Goal: Check status: Check status

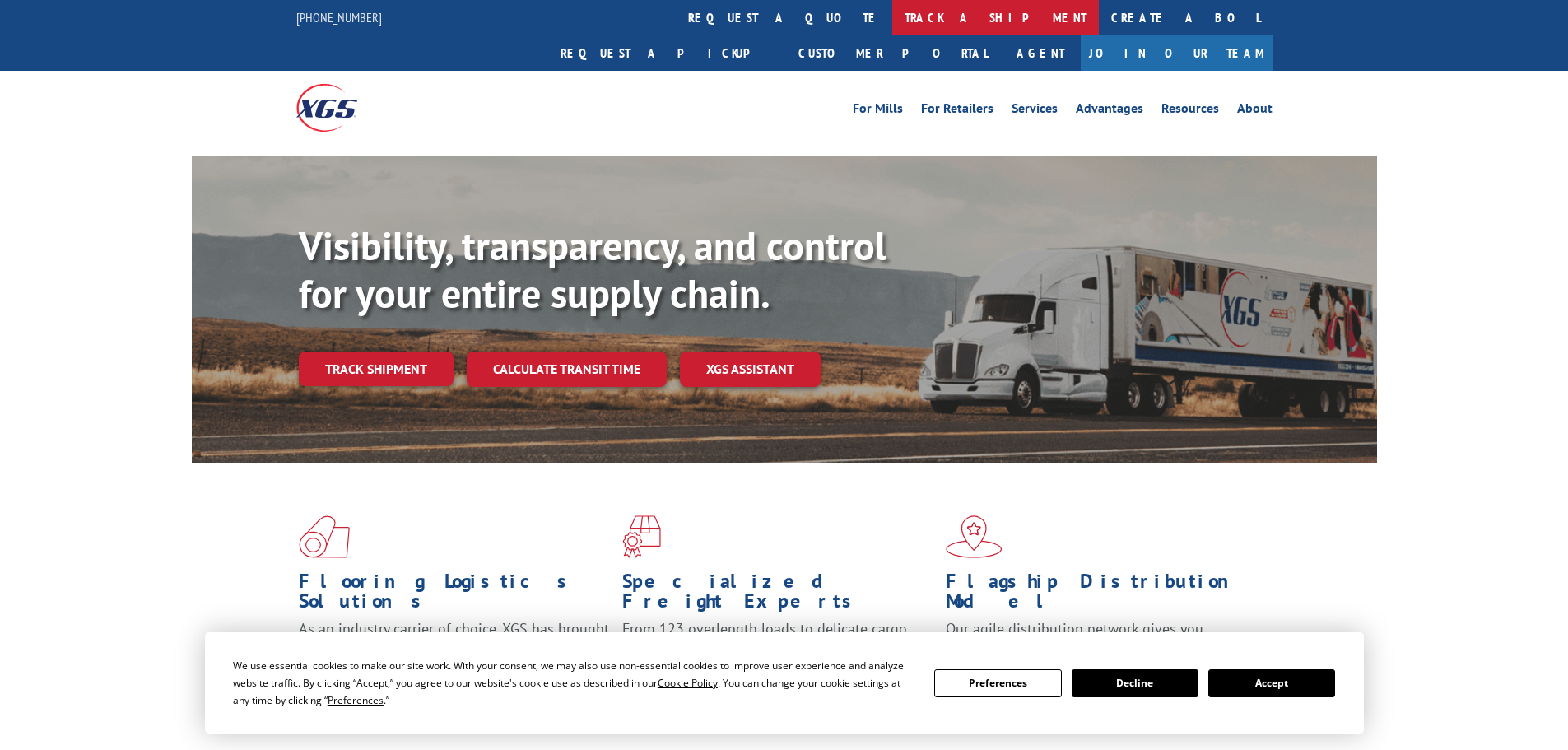
click at [892, 22] on link "track a shipment" at bounding box center [995, 17] width 207 height 35
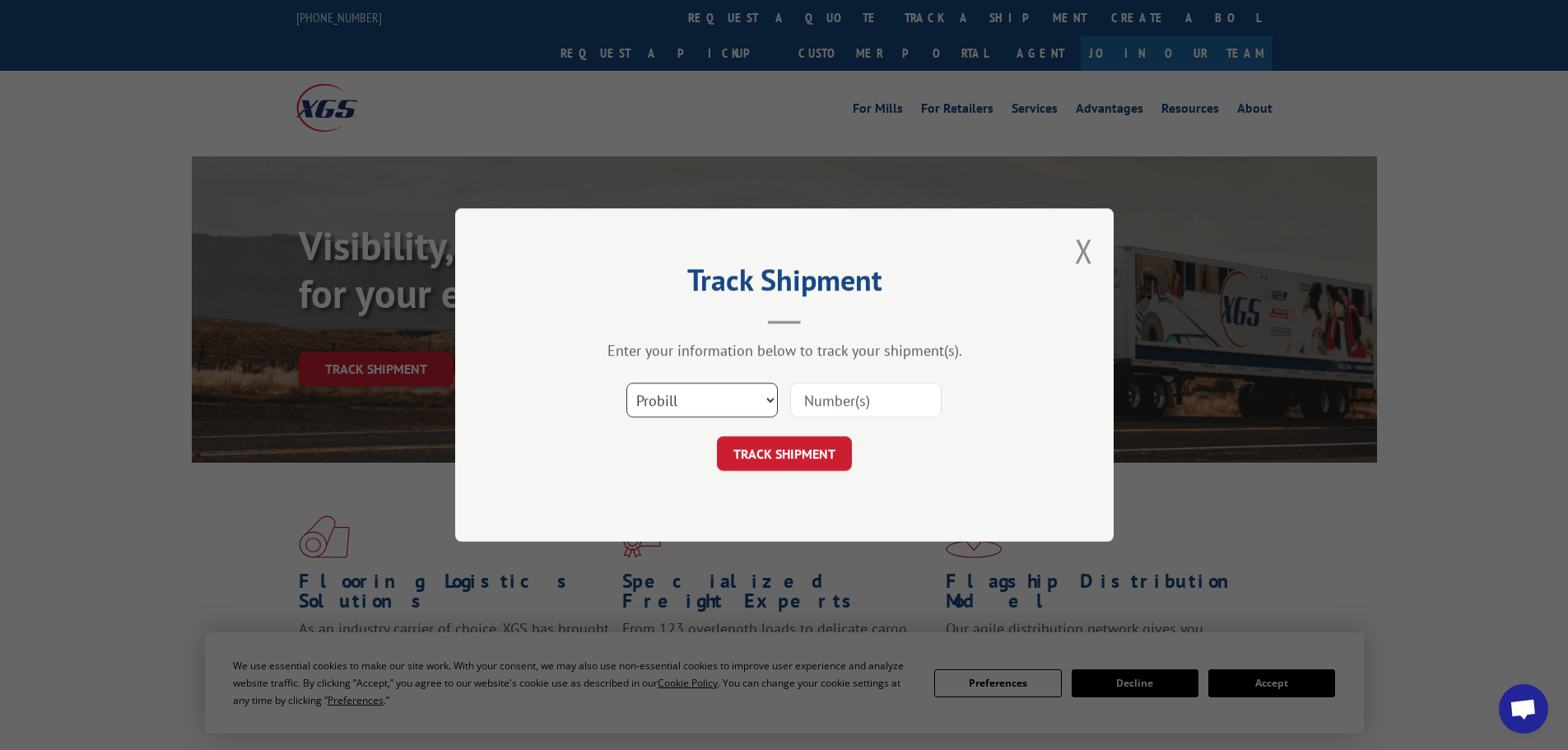
click at [711, 398] on select "Select category... Probill BOL PO" at bounding box center [702, 400] width 152 height 35
select select "bol"
click at [626, 382] on select "Select category... Probill BOL PO" at bounding box center [702, 400] width 152 height 35
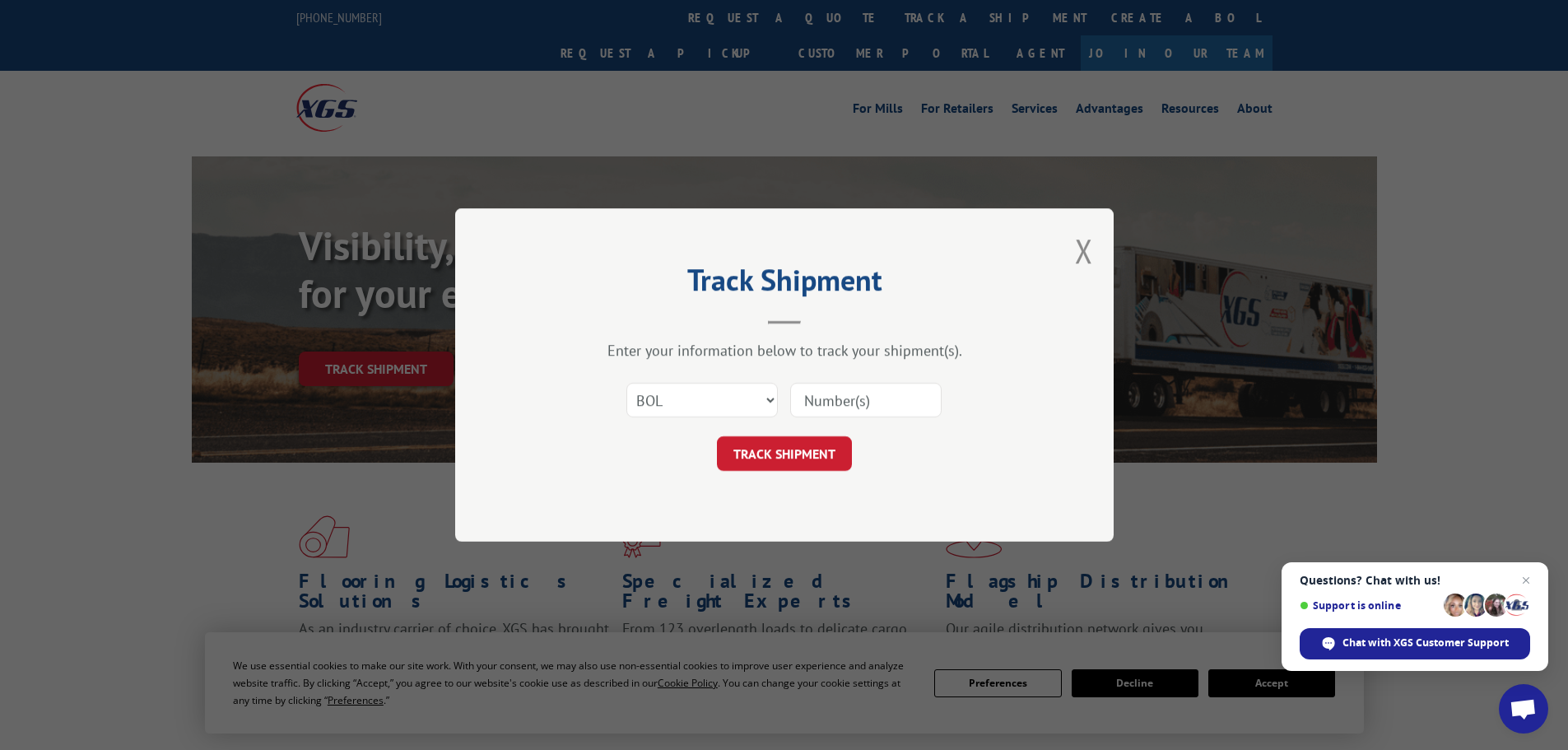
click at [826, 398] on input at bounding box center [866, 400] width 152 height 35
paste input "03535822"
type input "03535822"
click at [803, 450] on button "TRACK SHIPMENT" at bounding box center [784, 453] width 135 height 35
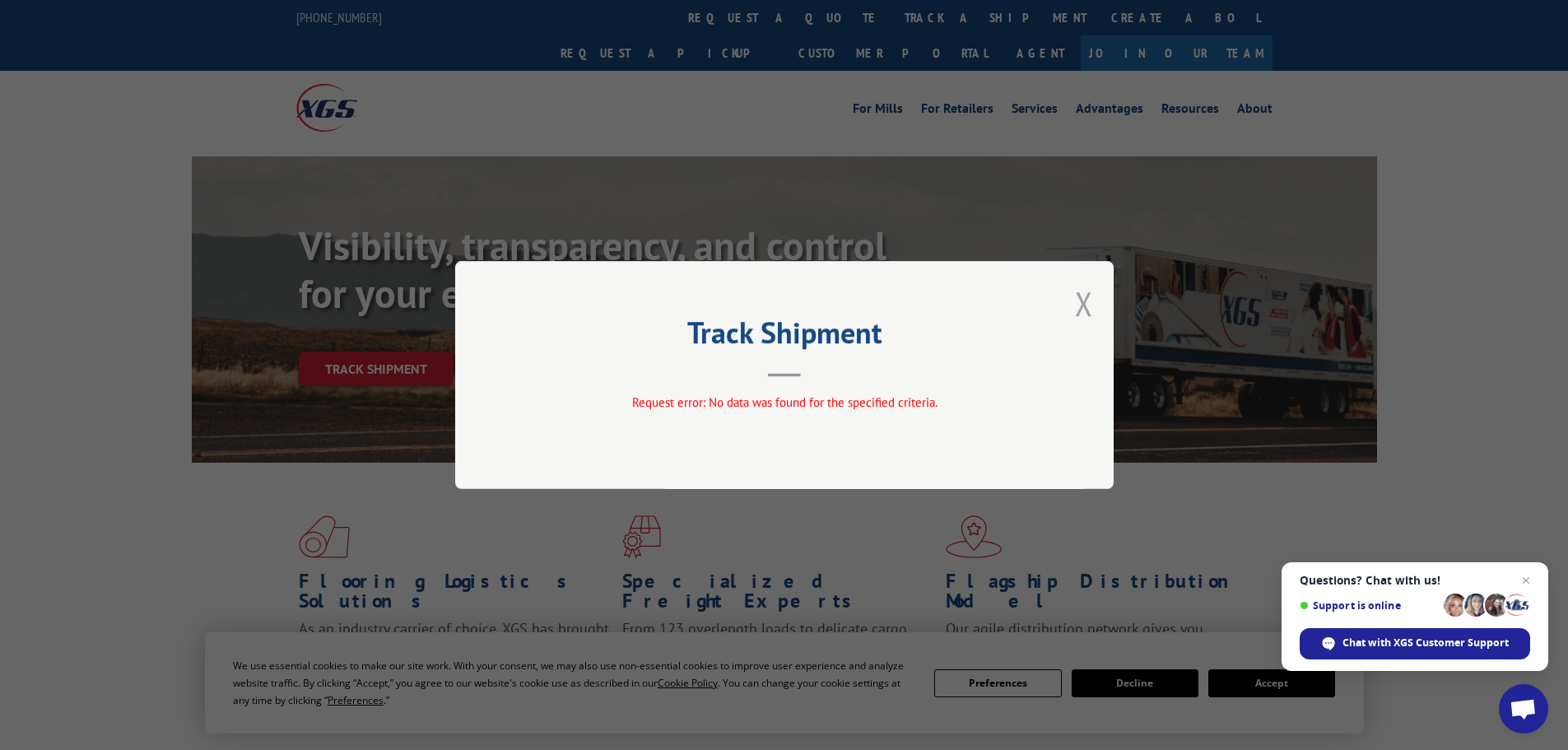
click at [1086, 302] on button "Close modal" at bounding box center [1084, 303] width 18 height 44
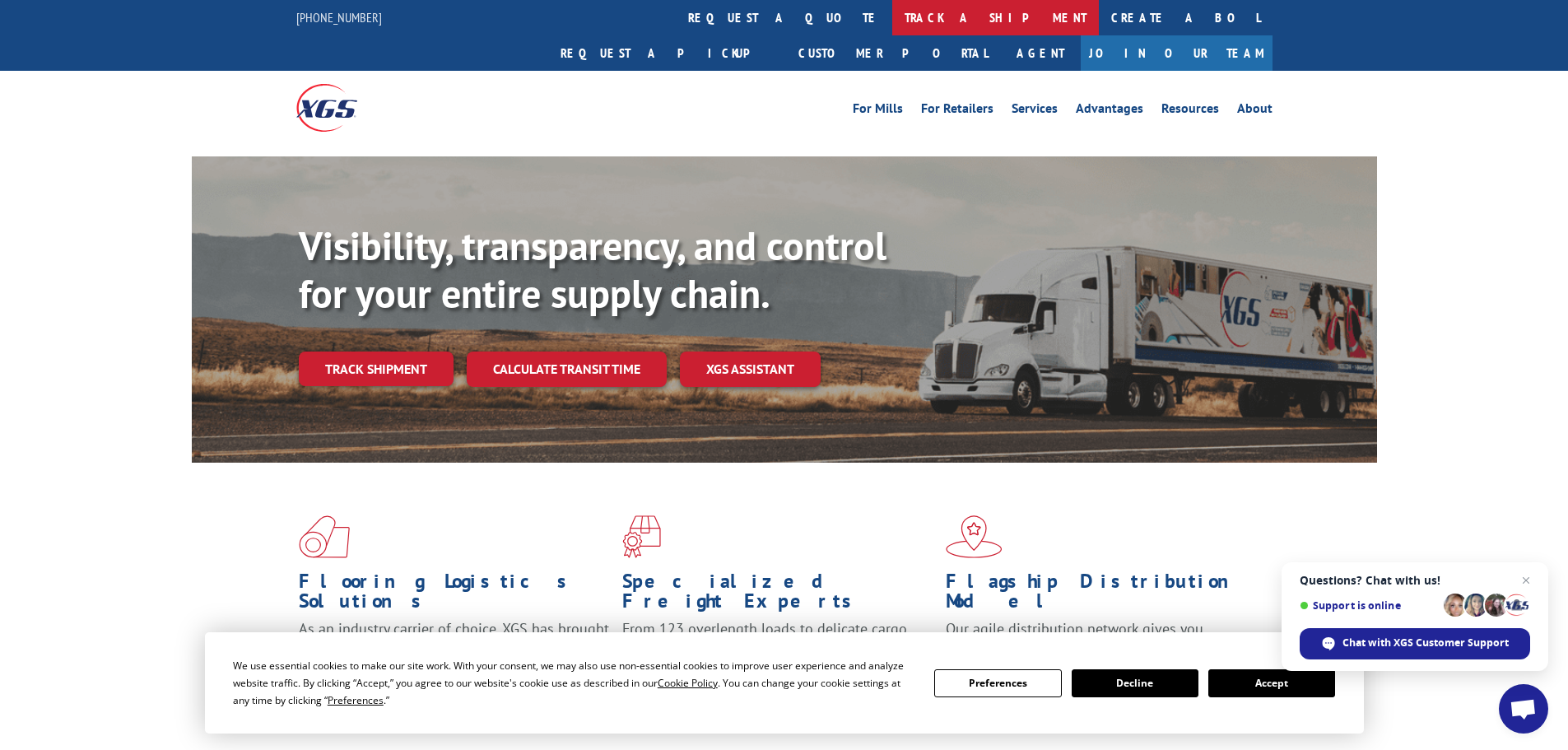
click at [892, 15] on link "track a shipment" at bounding box center [995, 17] width 207 height 35
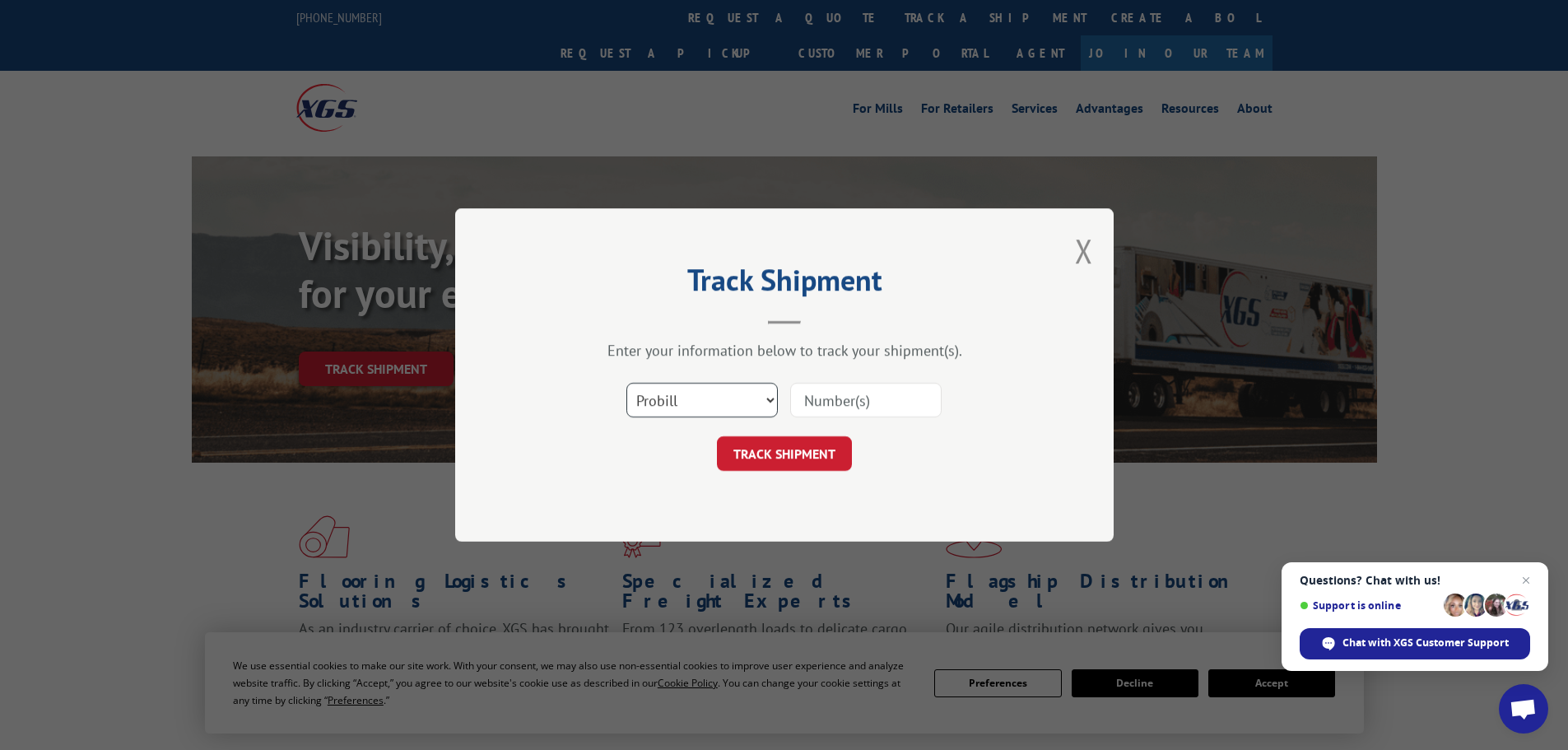
click at [730, 390] on select "Select category... Probill BOL PO" at bounding box center [702, 400] width 152 height 35
select select "po"
click at [626, 382] on select "Select category... Probill BOL PO" at bounding box center [702, 400] width 152 height 35
click at [886, 391] on input at bounding box center [866, 400] width 152 height 35
paste input "03535822"
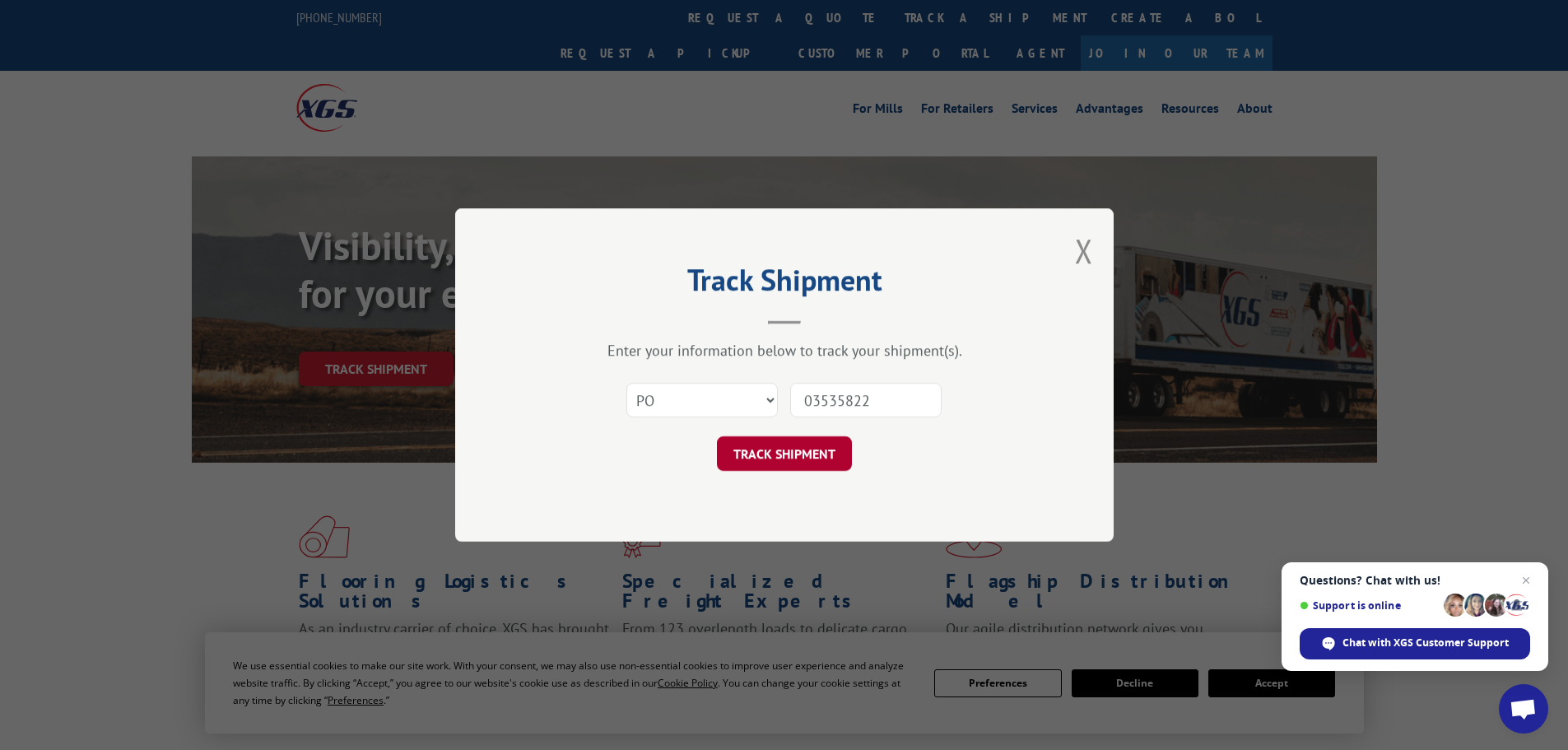
type input "03535822"
click at [803, 459] on button "TRACK SHIPMENT" at bounding box center [784, 453] width 135 height 35
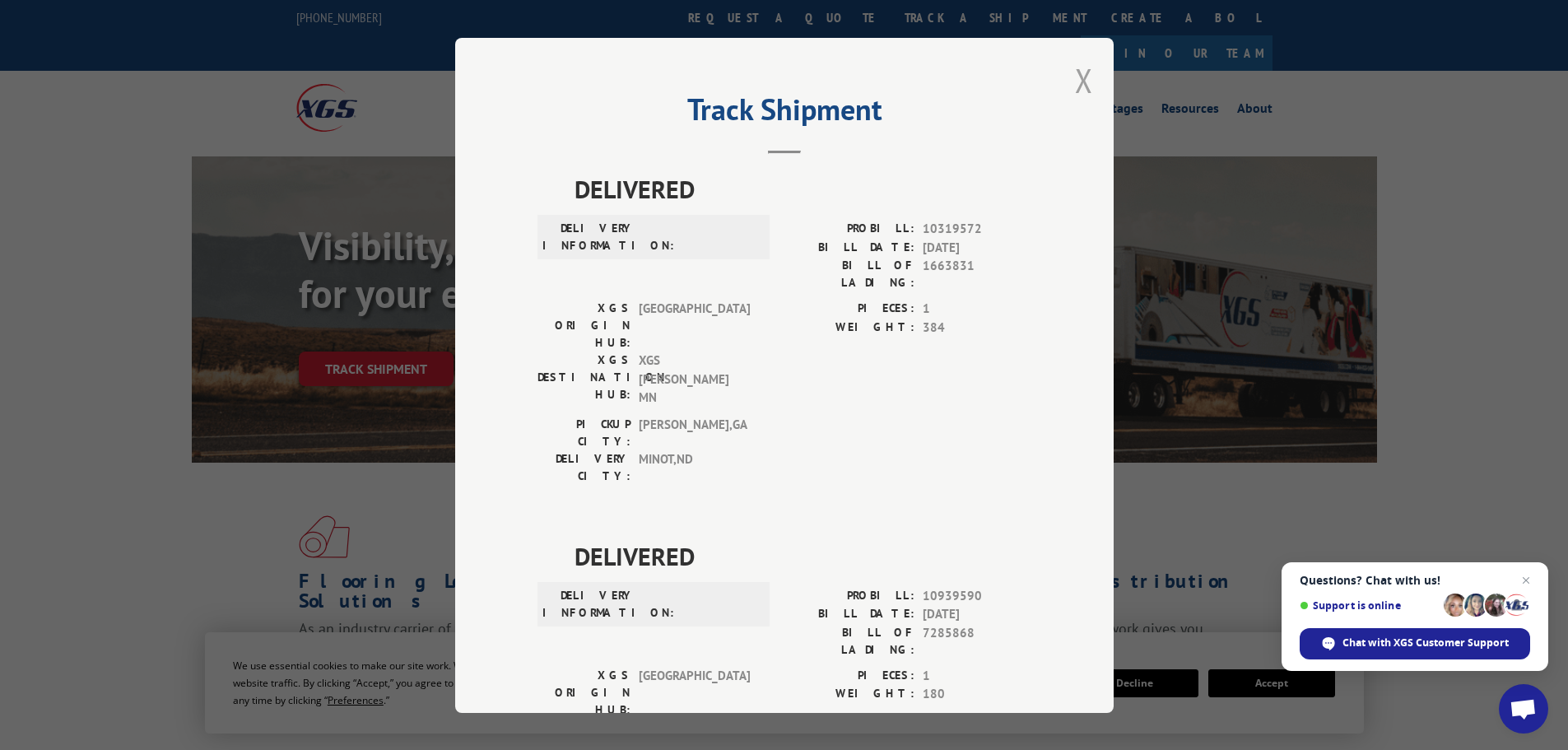
click at [1076, 85] on button "Close modal" at bounding box center [1084, 80] width 18 height 44
